Goal: Navigation & Orientation: Find specific page/section

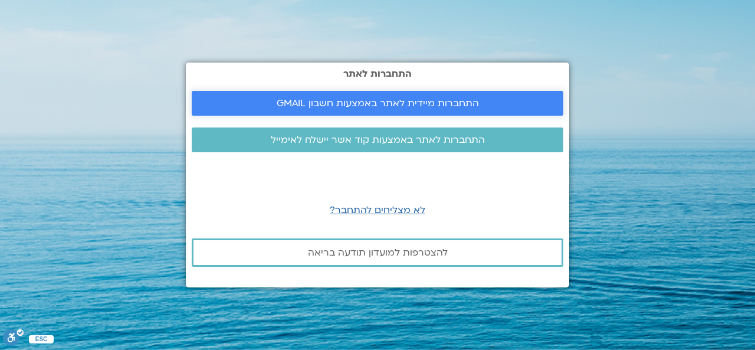
click at [371, 102] on span "התחברות מיידית לאתר באמצעות חשבון GMAIL" at bounding box center [378, 103] width 202 height 11
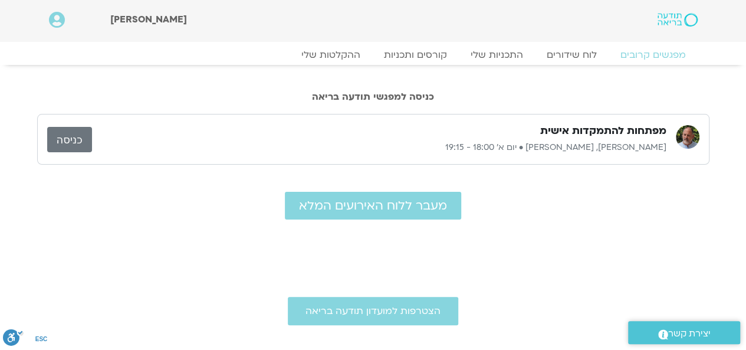
click at [67, 132] on link "כניסה" at bounding box center [69, 139] width 45 height 25
